Goal: Find specific page/section: Find specific page/section

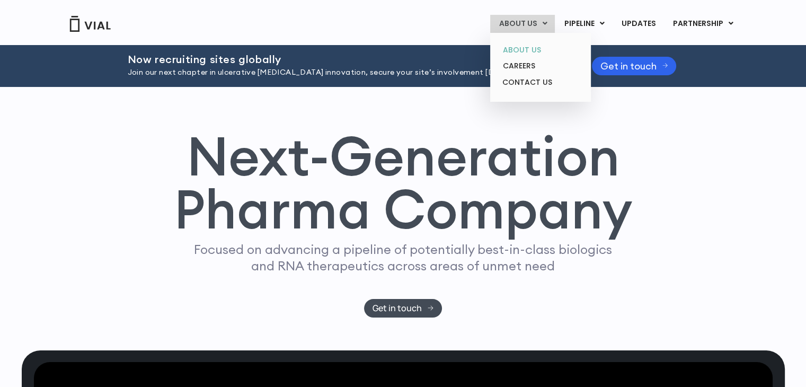
click at [526, 51] on link "ABOUT US" at bounding box center [540, 50] width 93 height 16
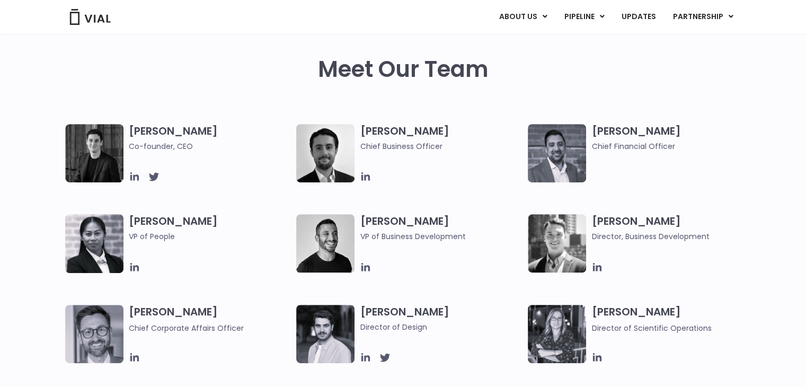
scroll to position [528, 0]
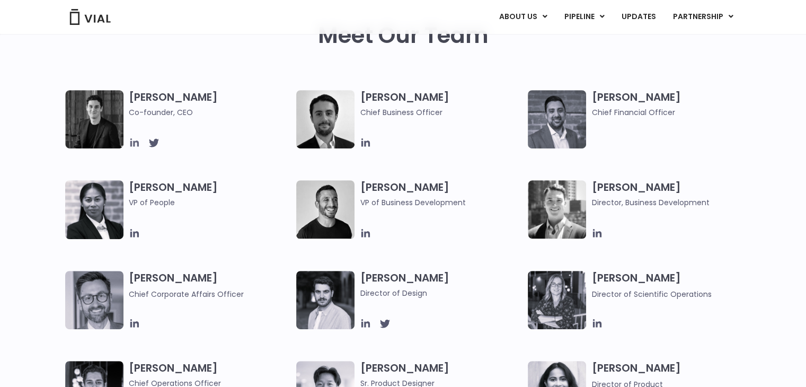
click at [134, 145] on icon at bounding box center [134, 142] width 8 height 8
